Goal: Register for event/course

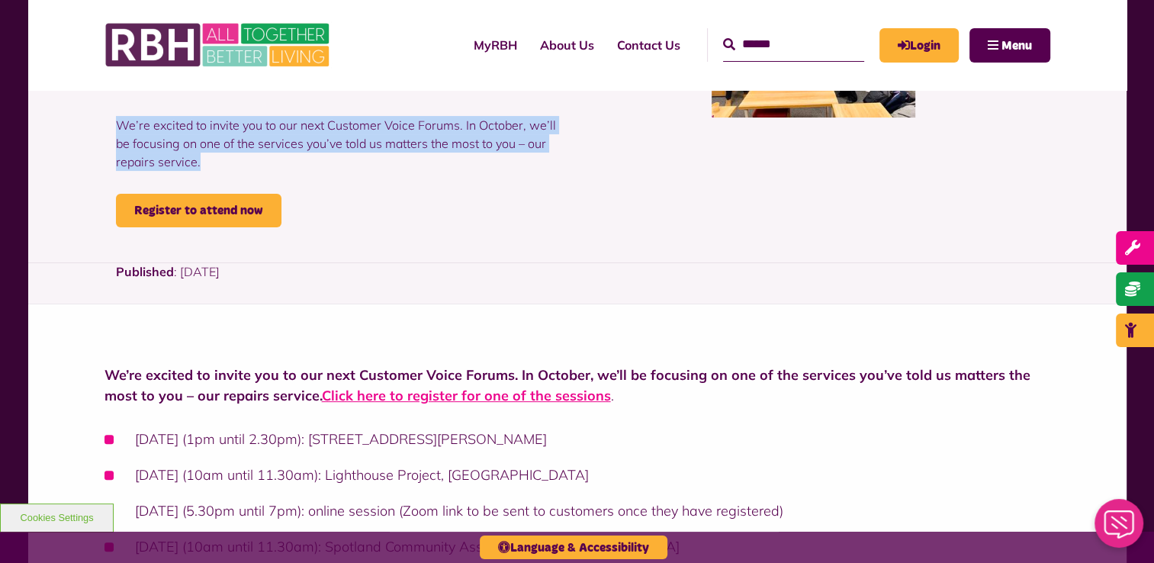
drag, startPoint x: 207, startPoint y: 162, endPoint x: 113, endPoint y: 124, distance: 101.3
click at [113, 124] on div "Join us at our October Customer Voice Forums to talk about repairs We’re excite…" at bounding box center [341, 41] width 473 height 372
copy p "We’re excited to invite you to our next Customer Voice Forums. In October, we’l…"
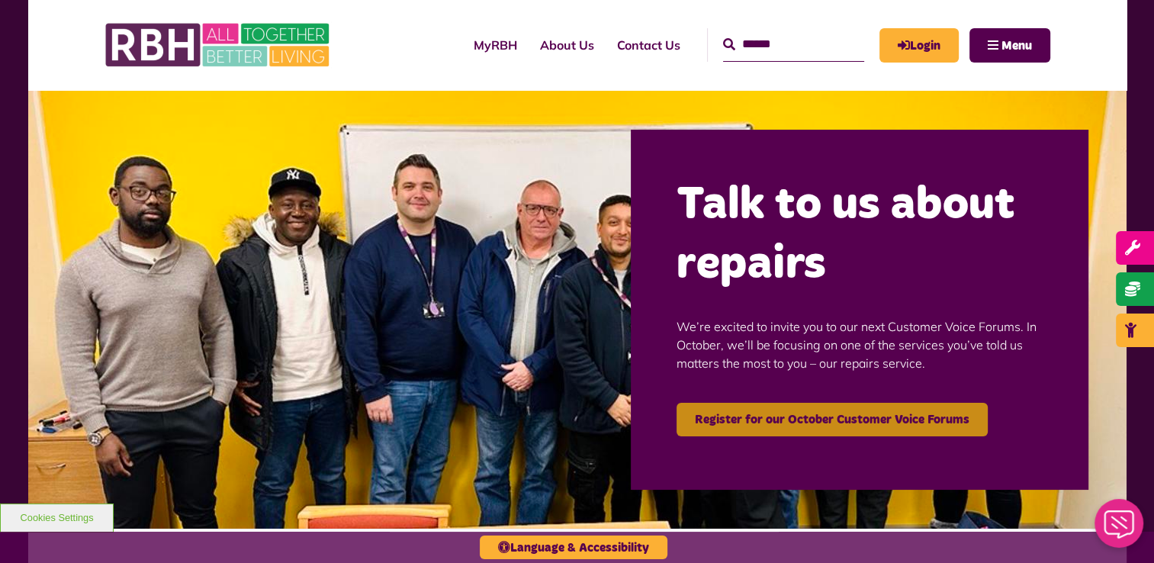
click at [874, 429] on link "Register for our October Customer Voice Forums" at bounding box center [832, 420] width 311 height 34
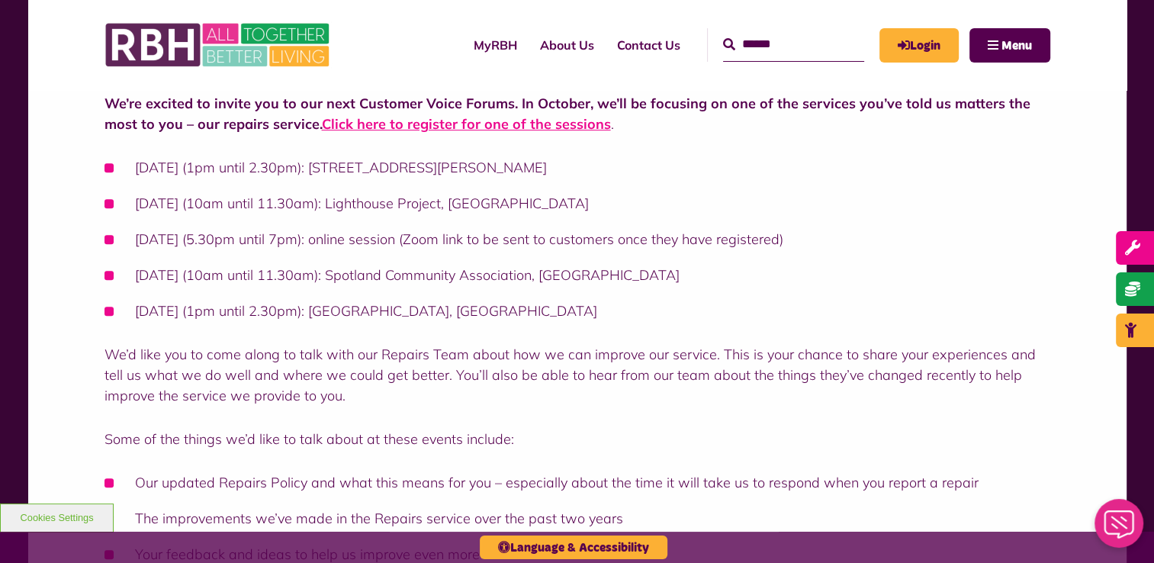
scroll to position [610, 0]
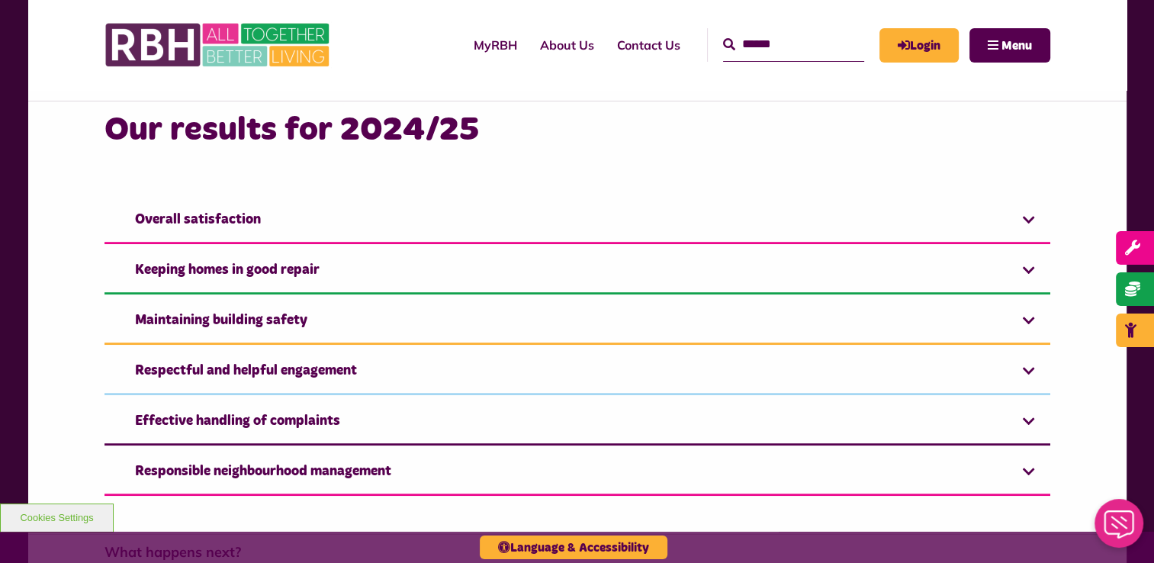
scroll to position [992, 0]
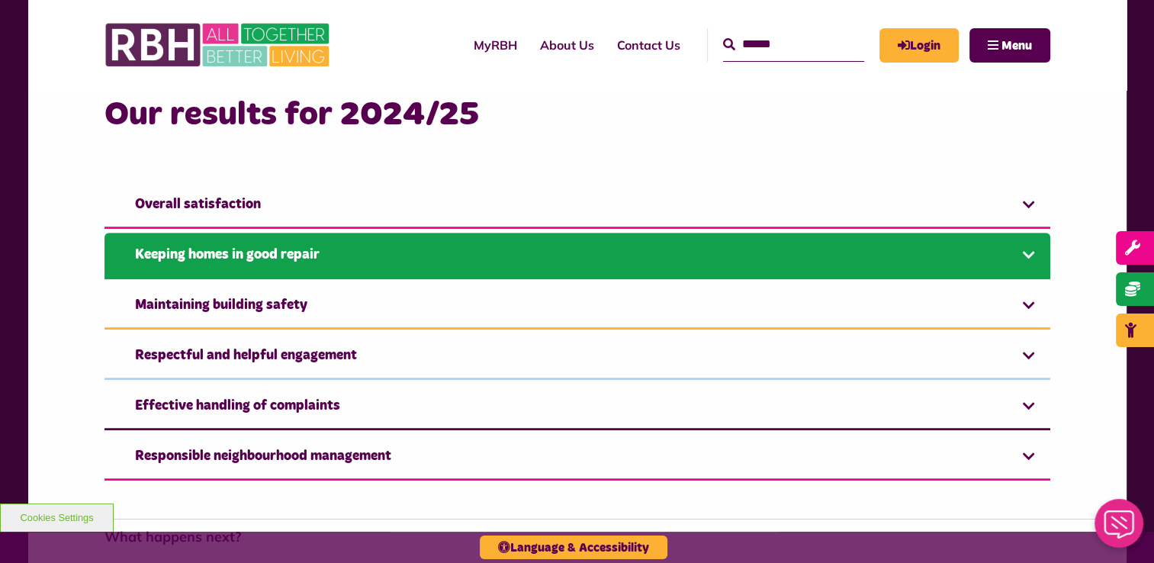
click at [384, 250] on link "Keeping homes in good repair" at bounding box center [578, 256] width 946 height 47
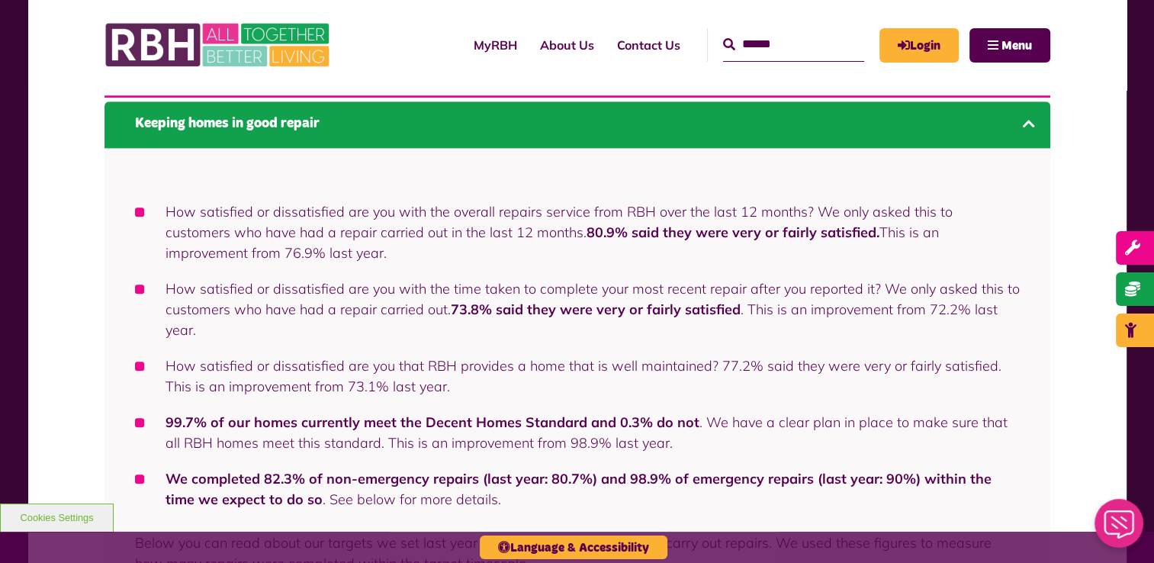
scroll to position [1144, 0]
